Goal: Transaction & Acquisition: Purchase product/service

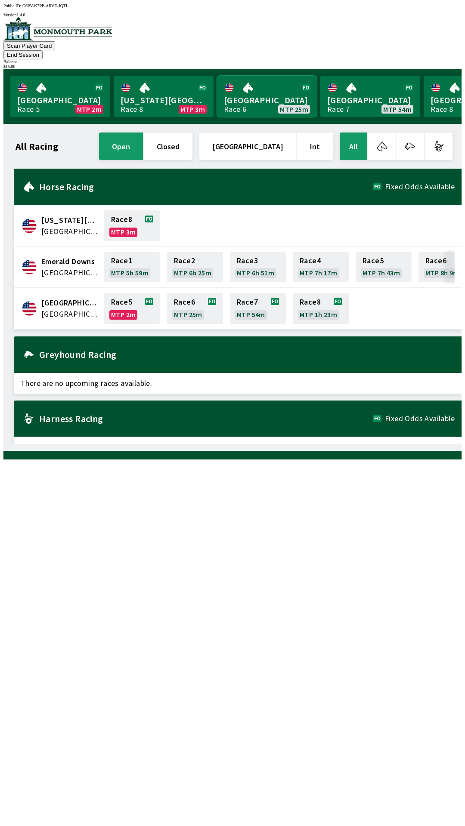
click at [262, 92] on link "[GEOGRAPHIC_DATA] Race 6 MTP 25m" at bounding box center [267, 96] width 100 height 41
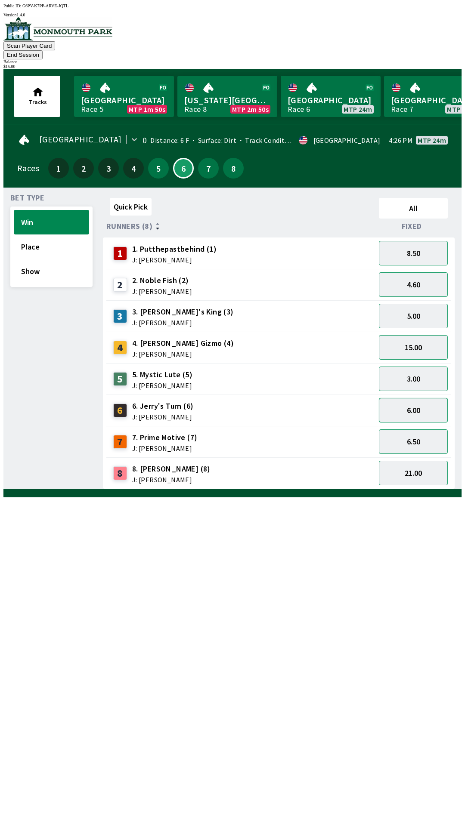
click at [422, 398] on button "6.00" at bounding box center [413, 410] width 69 height 25
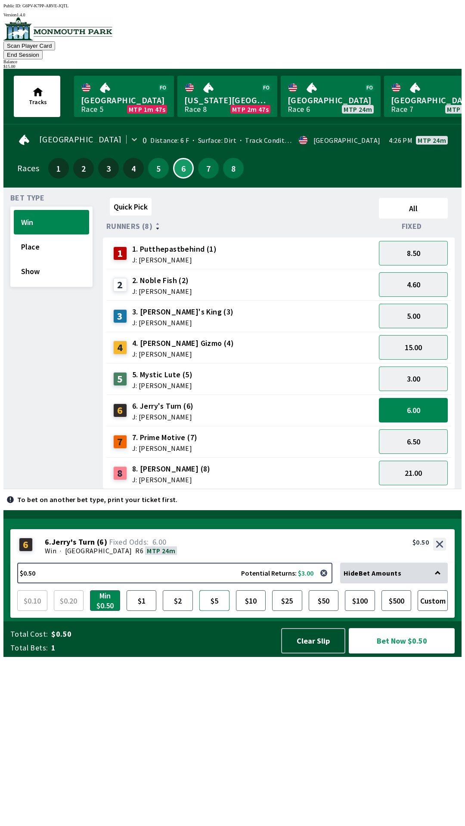
click at [214, 611] on button "$5" at bounding box center [214, 600] width 30 height 21
click at [400, 653] on button "Bet Now $5.00" at bounding box center [401, 640] width 106 height 25
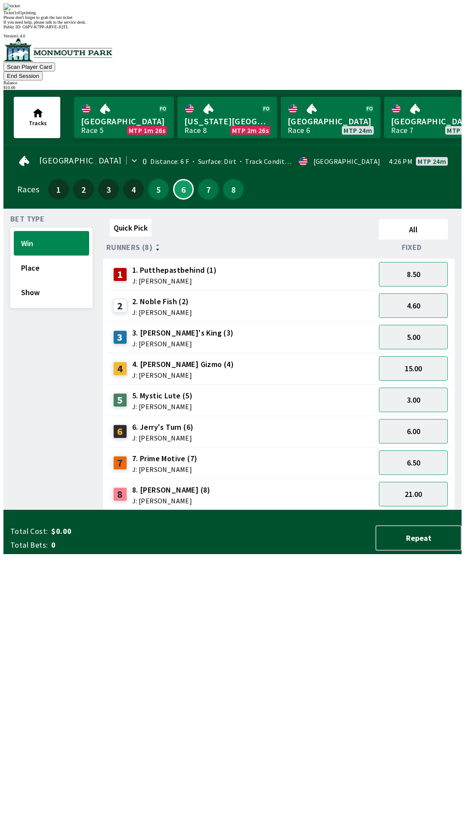
click at [217, 510] on div "Quick Pick All Runners (8) Fixed 1 1. Putthepastbehind (1) J: [PERSON_NAME] 8.5…" at bounding box center [282, 363] width 358 height 295
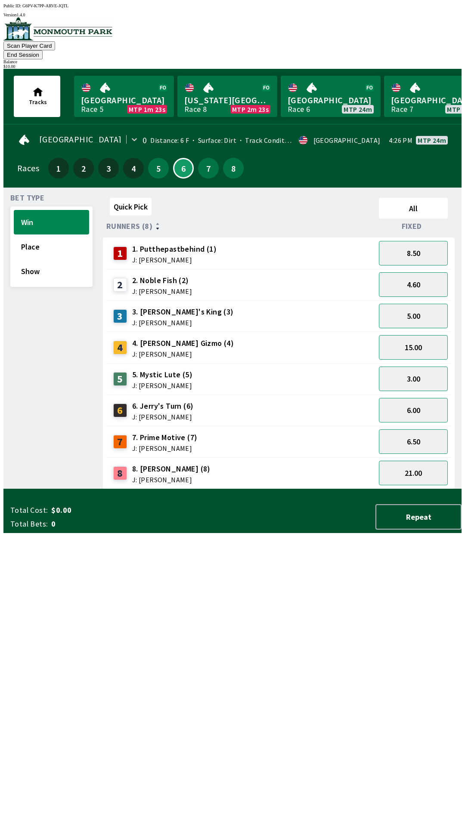
click at [43, 50] on button "End Session" at bounding box center [22, 54] width 39 height 9
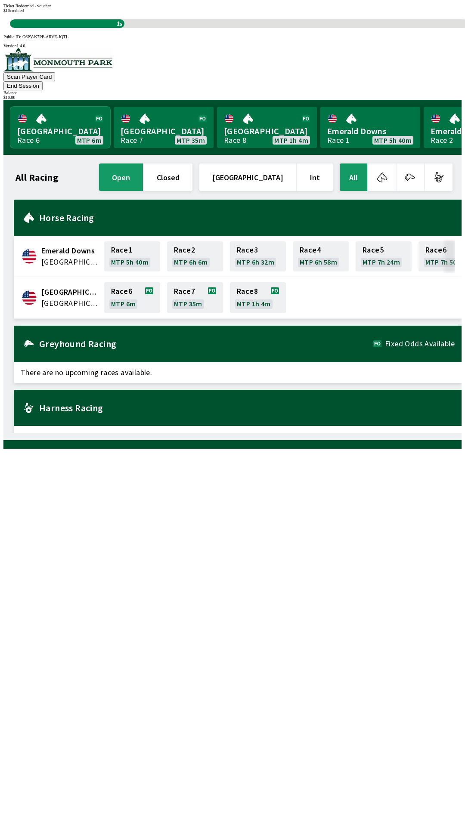
click at [62, 107] on link "[GEOGRAPHIC_DATA] Race 6 MTP 6m" at bounding box center [60, 127] width 100 height 41
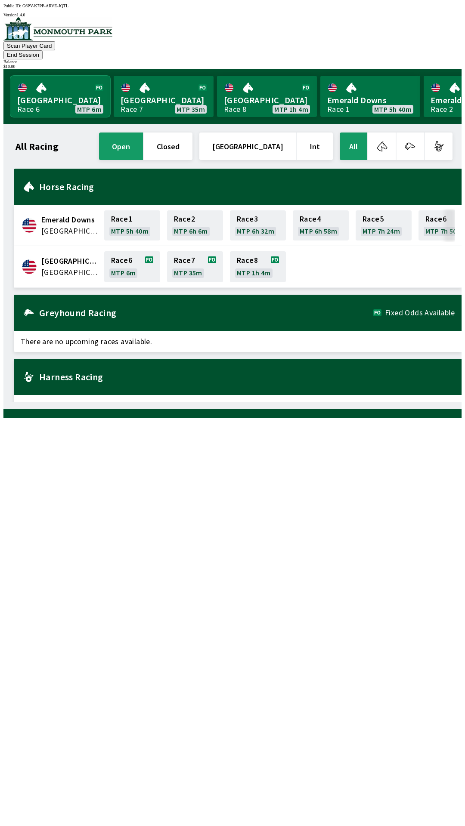
click at [47, 80] on link "[GEOGRAPHIC_DATA] Race 6 MTP 6m" at bounding box center [60, 96] width 100 height 41
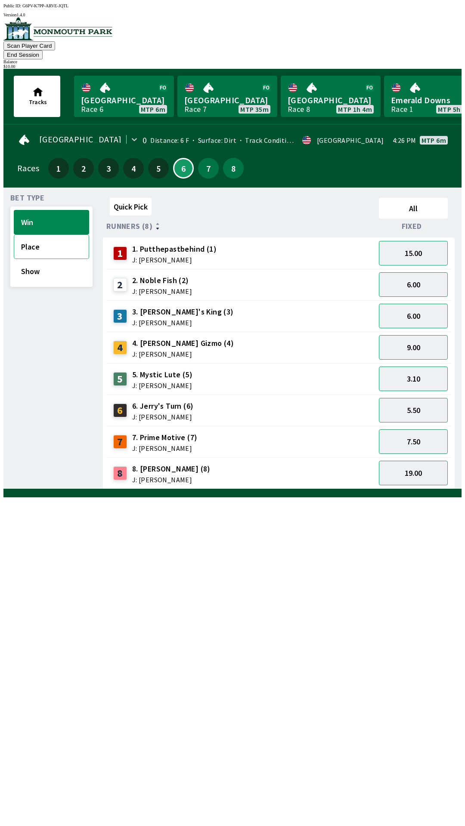
click at [54, 237] on button "Place" at bounding box center [51, 246] width 75 height 25
click at [59, 210] on button "Win" at bounding box center [51, 222] width 75 height 25
click at [169, 256] on span "J: [PERSON_NAME]" at bounding box center [174, 259] width 84 height 7
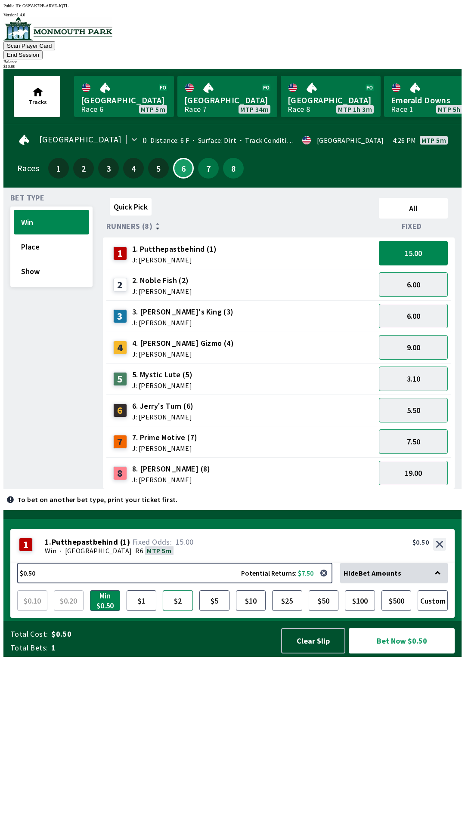
click at [187, 611] on button "$2" at bounding box center [178, 600] width 30 height 21
click at [400, 653] on button "Bet Now $2.00" at bounding box center [401, 640] width 106 height 25
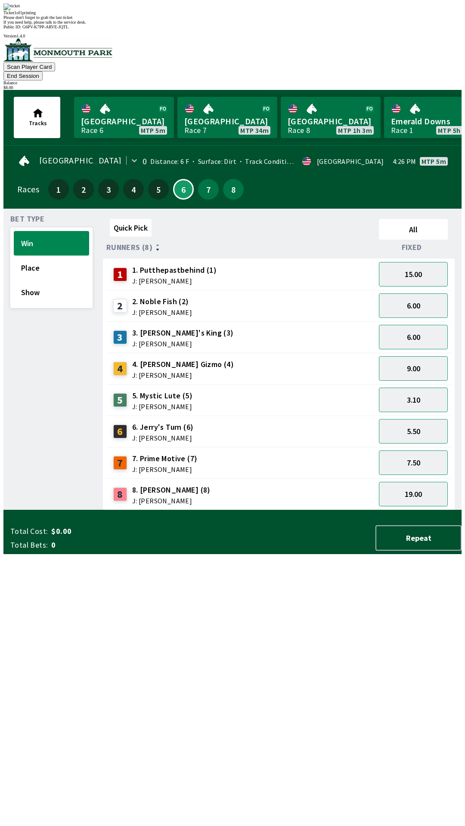
click at [245, 510] on div "Quick Pick All Runners (8) Fixed 1 1. Putthepastbehind (1) J: [PERSON_NAME] 15.…" at bounding box center [282, 363] width 358 height 295
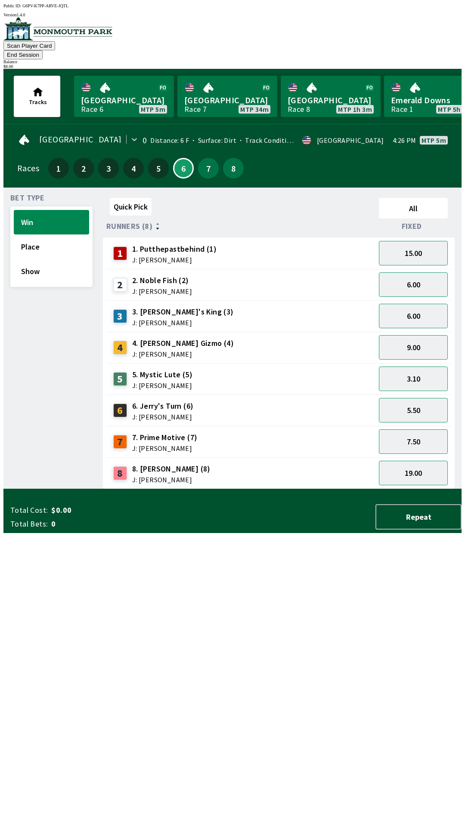
click at [43, 50] on button "End Session" at bounding box center [22, 54] width 39 height 9
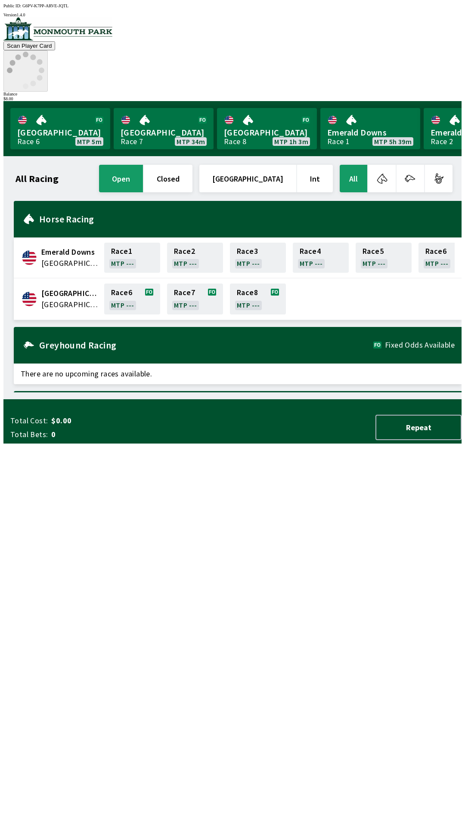
click at [44, 52] on icon at bounding box center [25, 70] width 37 height 37
click at [44, 68] on circle at bounding box center [42, 71] width 6 height 6
click at [12, 68] on circle at bounding box center [10, 71] width 6 height 6
